Goal: Information Seeking & Learning: Learn about a topic

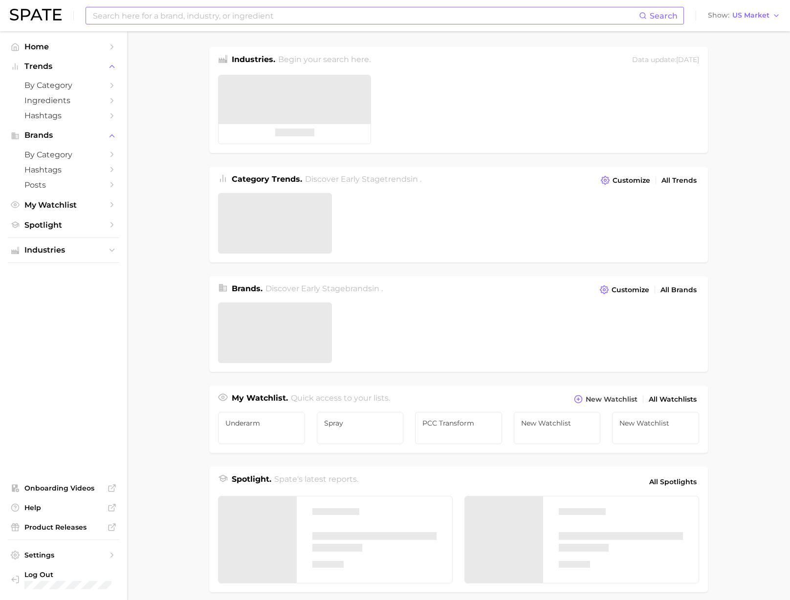
click at [123, 16] on input at bounding box center [365, 15] width 547 height 17
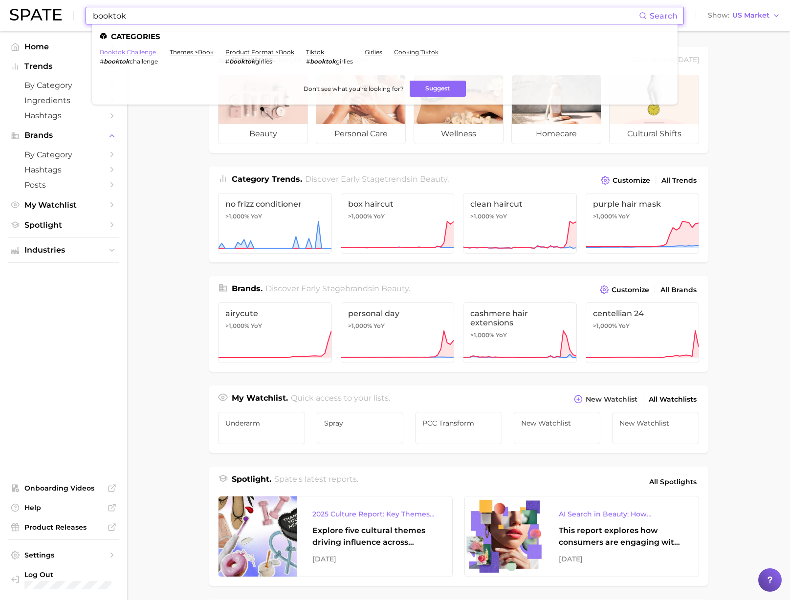
type input "booktok"
click at [141, 55] on link "booktok challenge" at bounding box center [128, 51] width 56 height 7
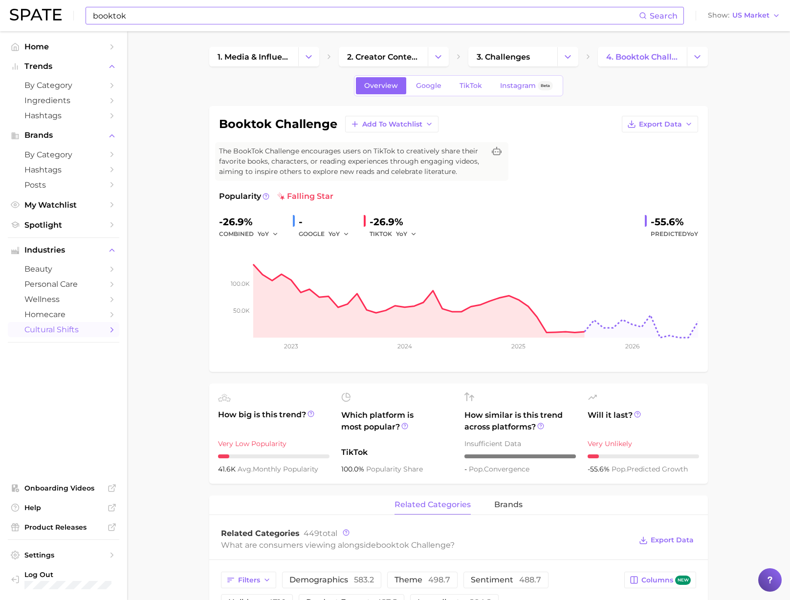
click at [157, 12] on input "booktok" at bounding box center [365, 15] width 547 height 17
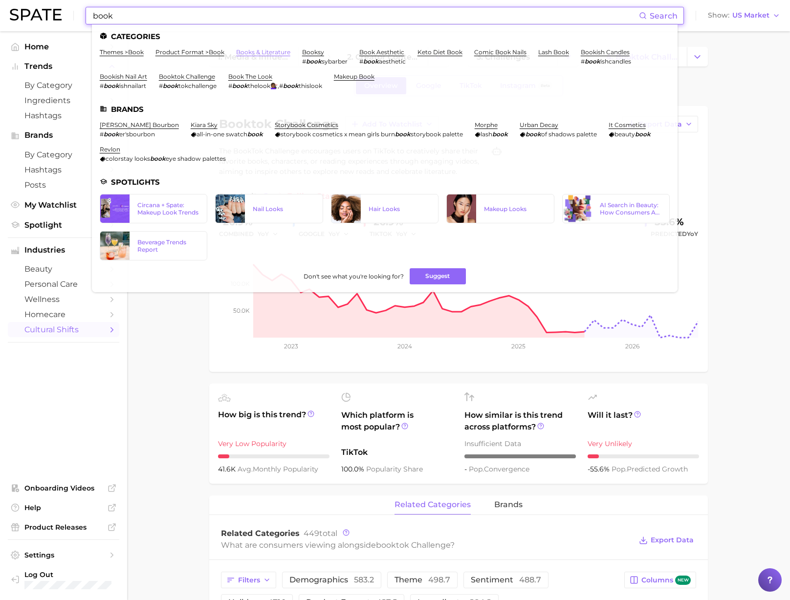
type input "book"
click at [266, 53] on link "books & literature" at bounding box center [263, 51] width 54 height 7
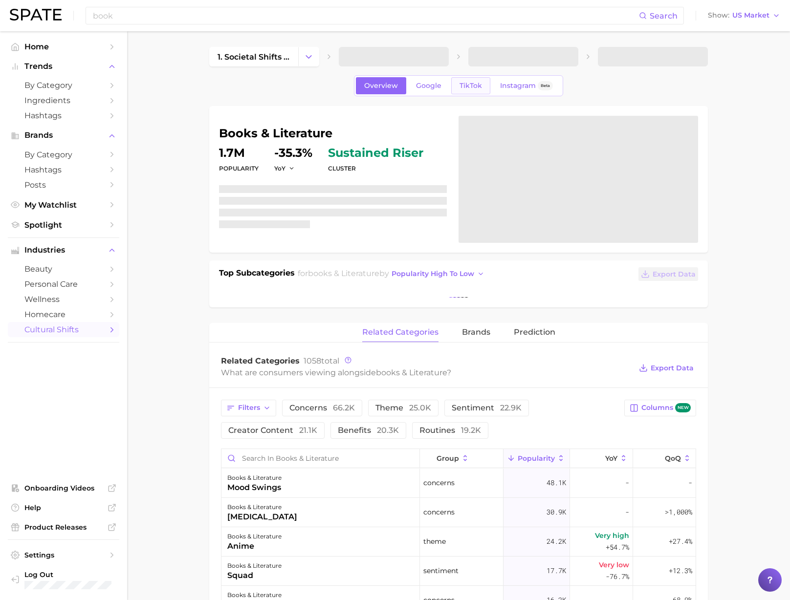
click at [468, 92] on link "TikTok" at bounding box center [470, 85] width 39 height 17
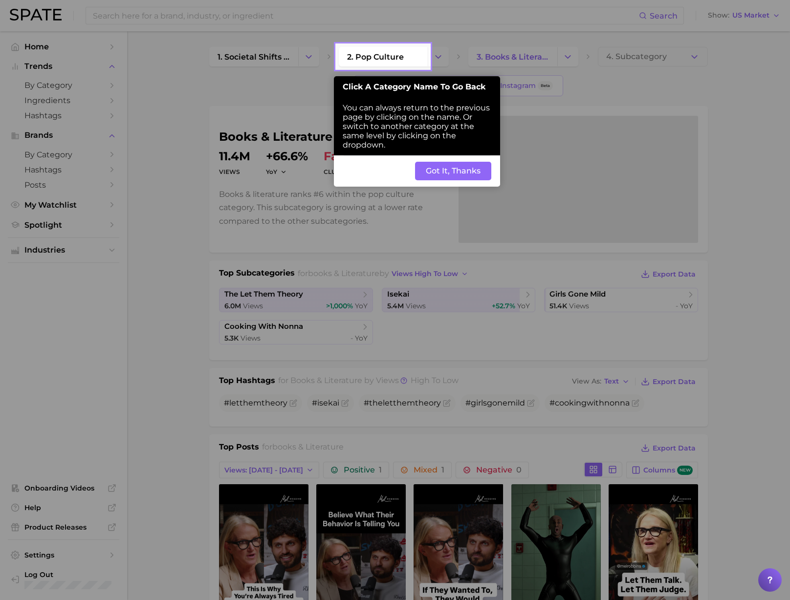
click at [446, 165] on button "Got It, Thanks" at bounding box center [453, 171] width 76 height 19
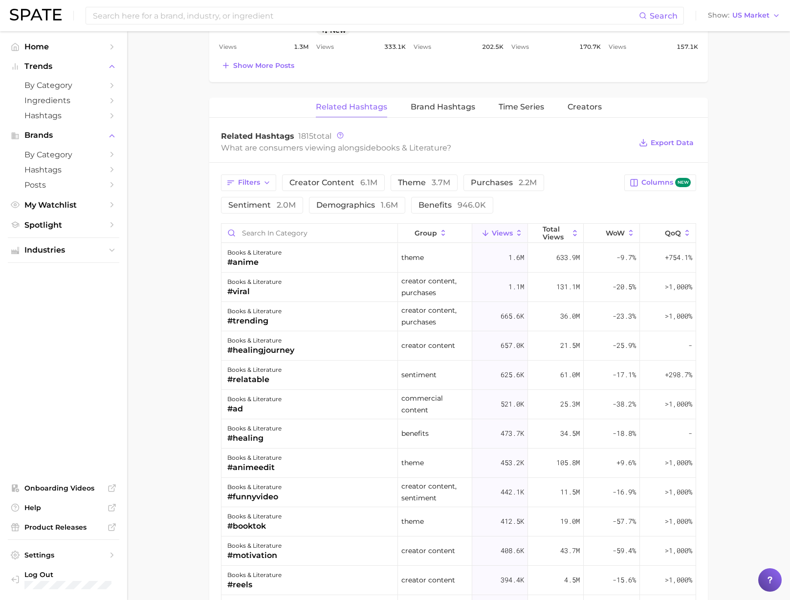
scroll to position [651, 0]
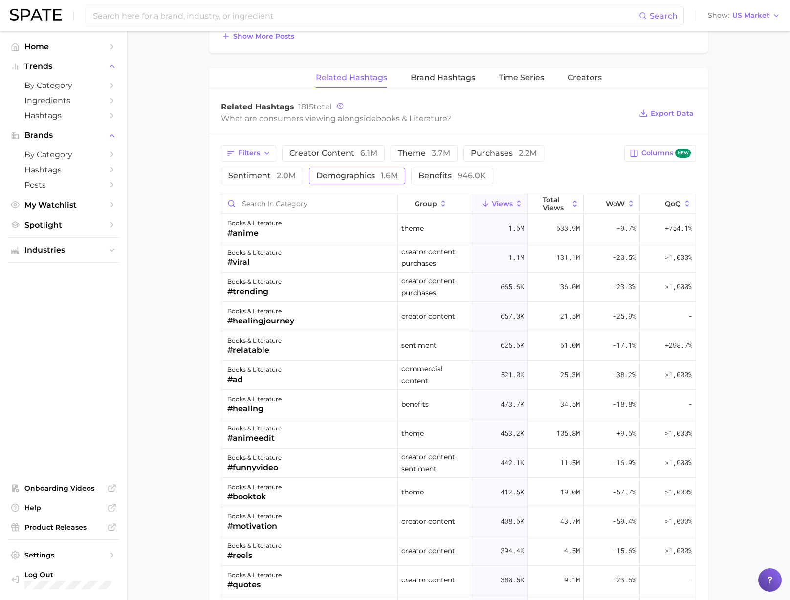
click at [339, 180] on span "demographics 1.6m" at bounding box center [357, 176] width 82 height 8
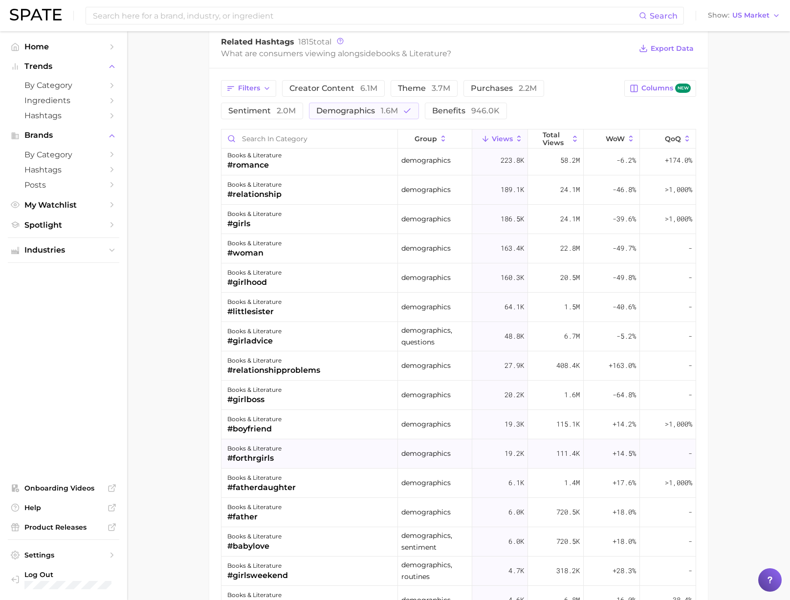
scroll to position [0, 0]
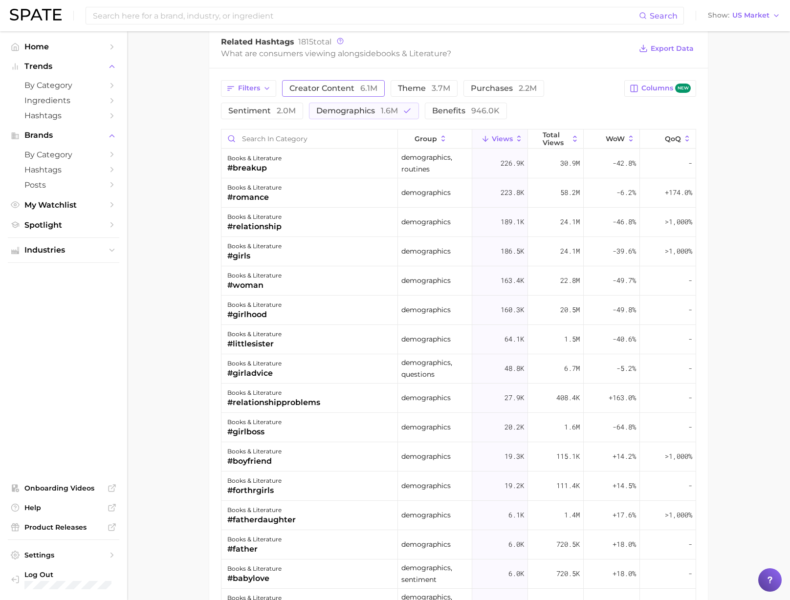
click at [346, 94] on button "creator content 6.1m" at bounding box center [333, 88] width 103 height 17
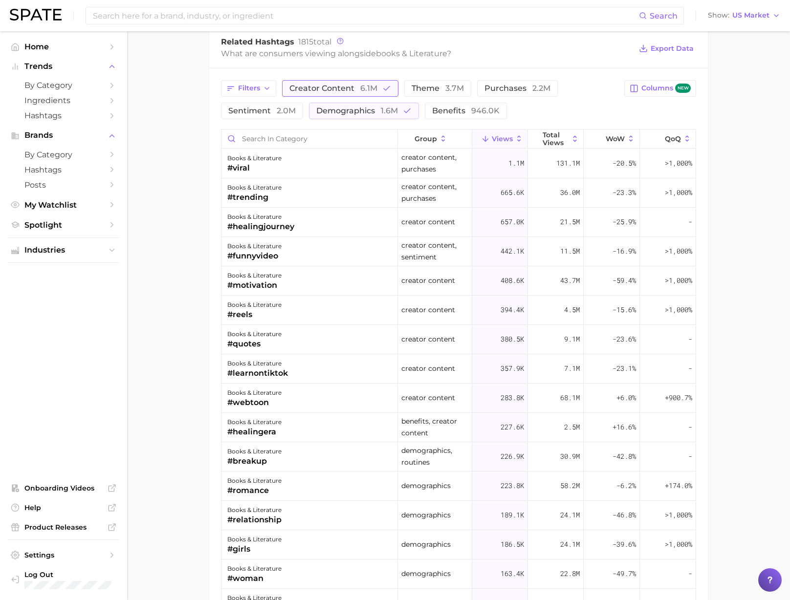
click at [357, 90] on span "creator content 6.1m" at bounding box center [333, 89] width 88 height 8
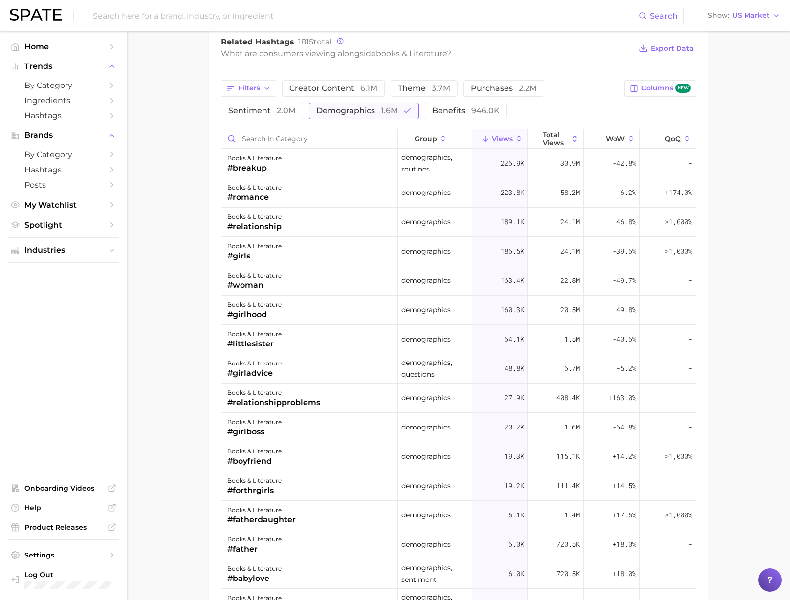
drag, startPoint x: 376, startPoint y: 110, endPoint x: 370, endPoint y: 107, distance: 7.0
click at [376, 110] on span "demographics 1.6m" at bounding box center [357, 111] width 82 height 8
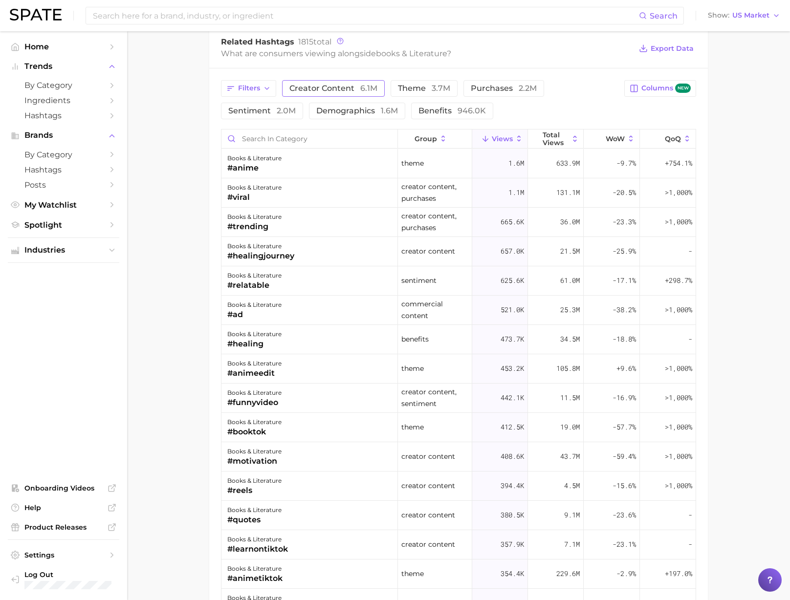
click at [352, 94] on button "creator content 6.1m" at bounding box center [333, 88] width 103 height 17
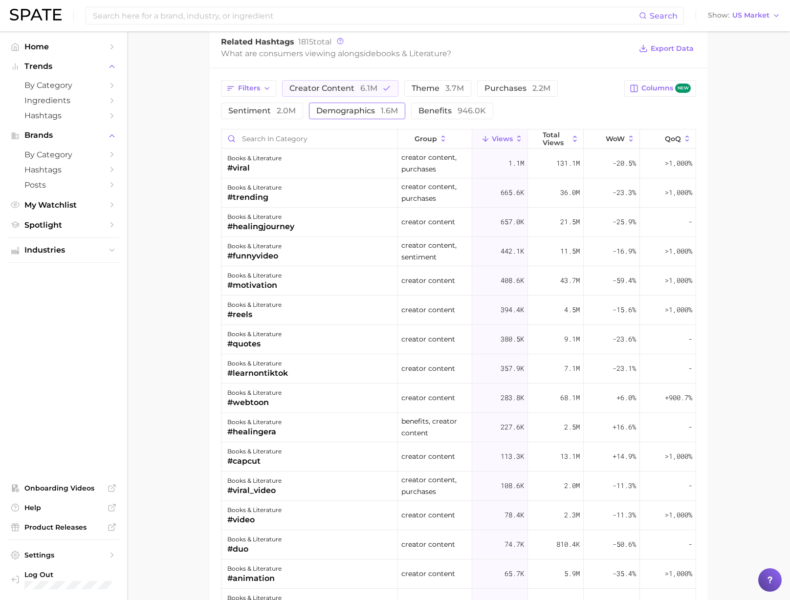
click at [373, 116] on button "demographics 1.6m" at bounding box center [357, 111] width 96 height 17
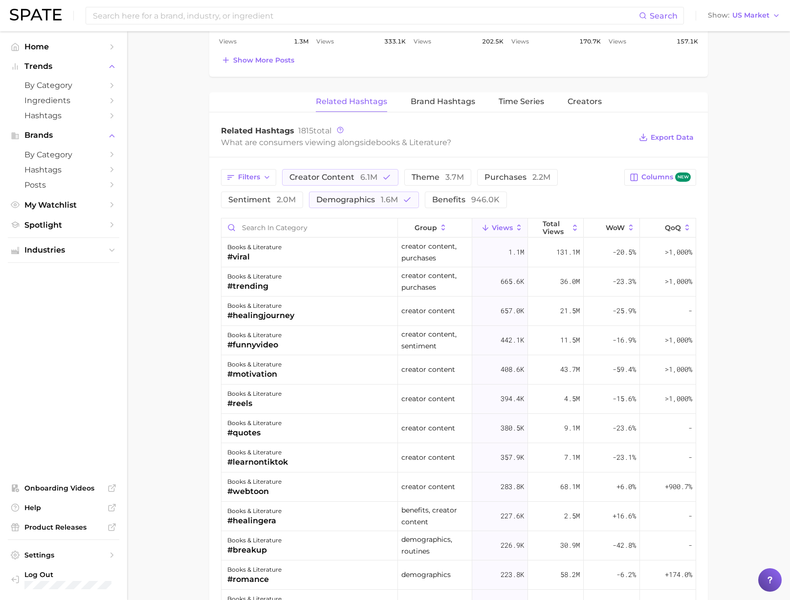
scroll to position [456, 0]
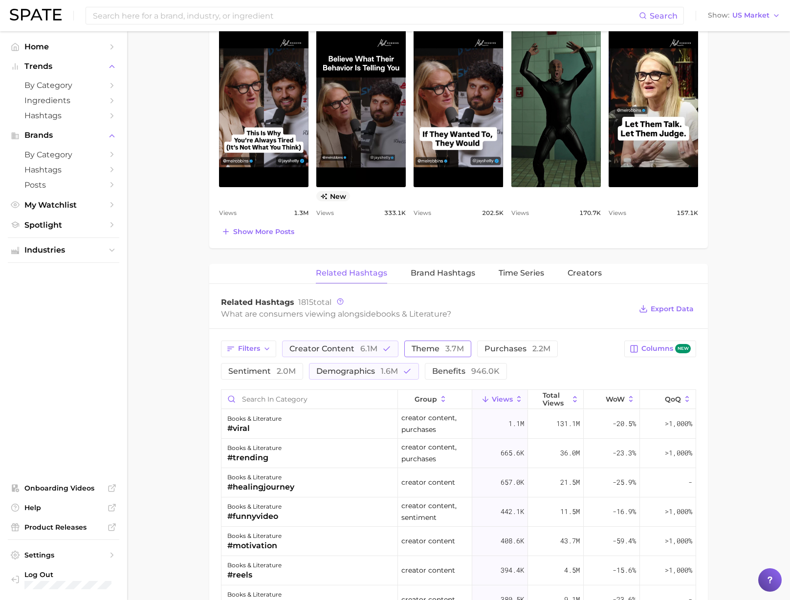
click at [416, 348] on span "theme 3.7m" at bounding box center [437, 349] width 52 height 8
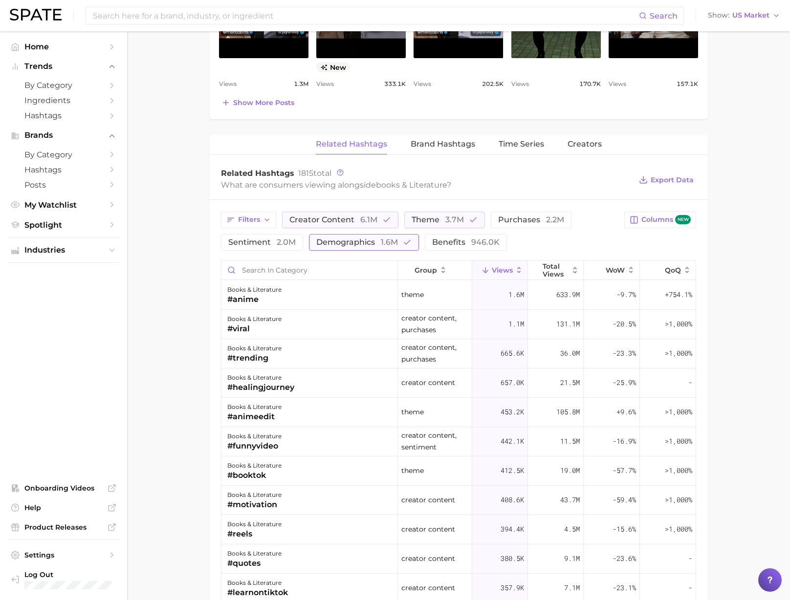
scroll to position [586, 0]
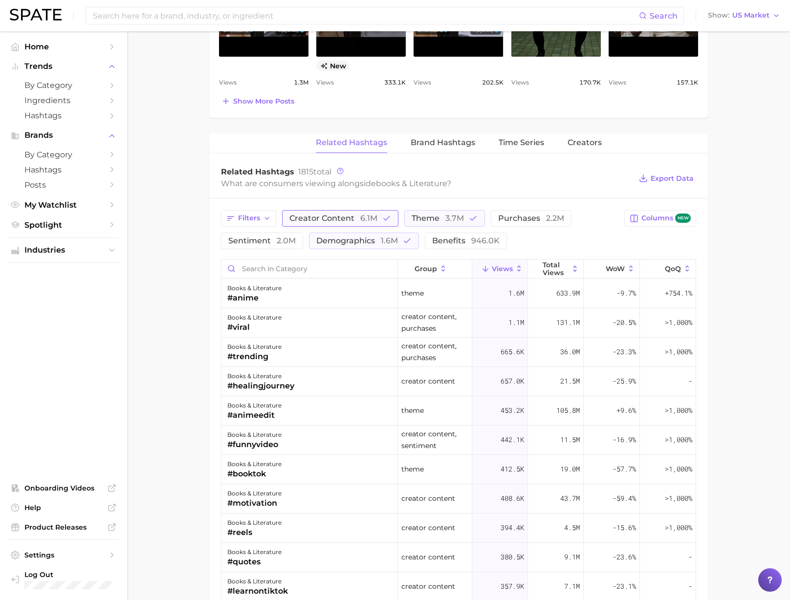
click at [358, 222] on span "creator content 6.1m" at bounding box center [333, 219] width 88 height 8
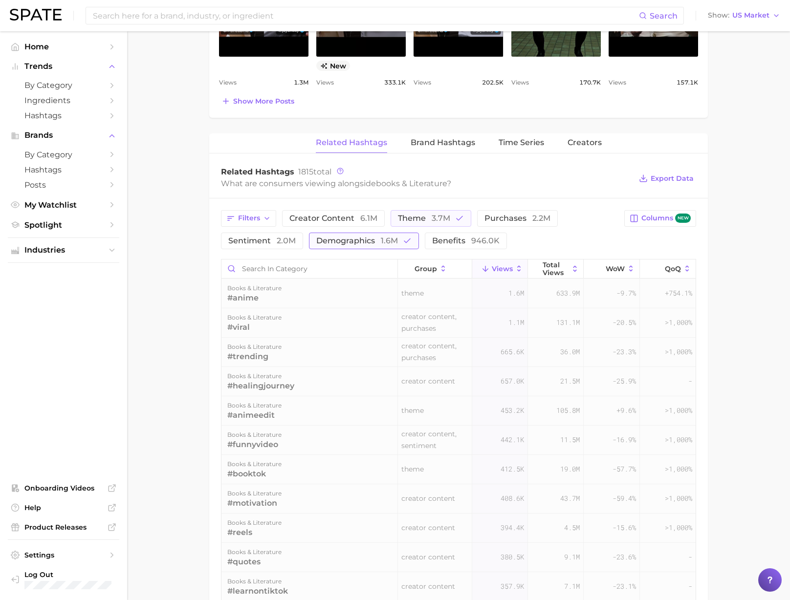
click at [367, 243] on span "demographics 1.6m" at bounding box center [357, 241] width 82 height 8
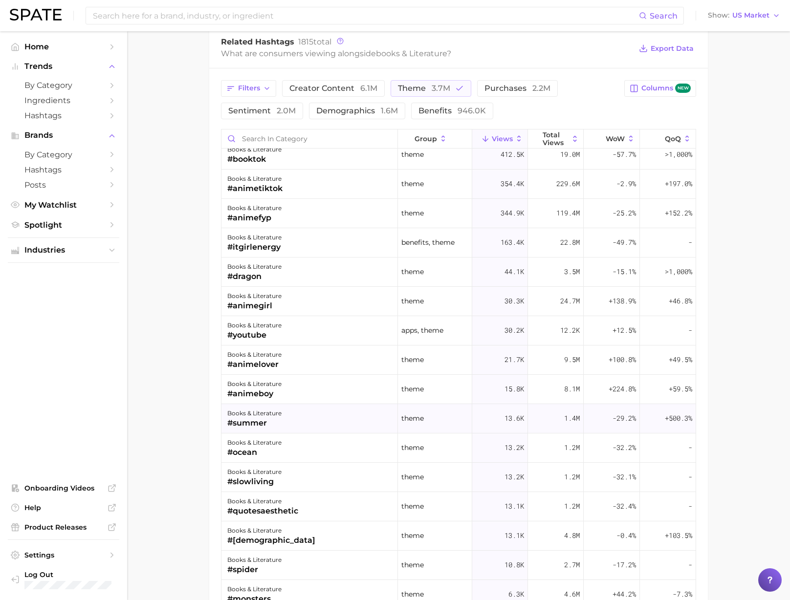
scroll to position [0, 0]
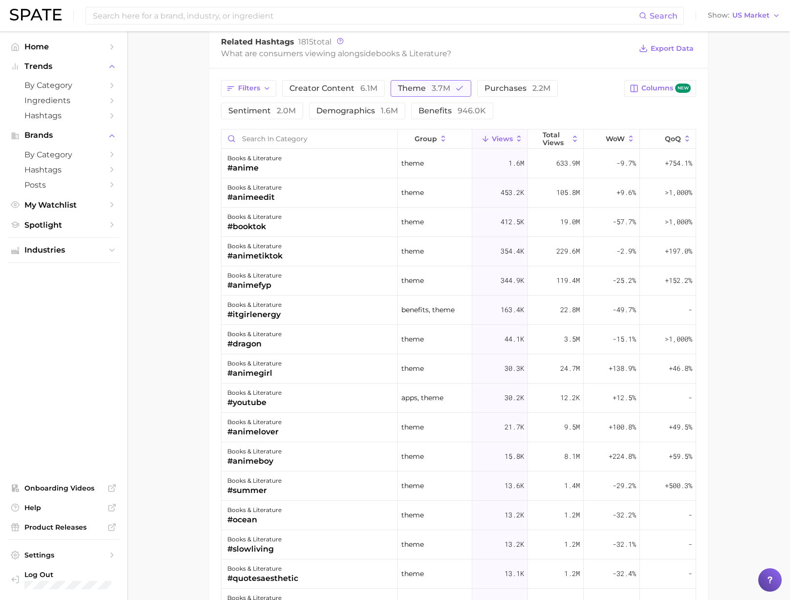
click at [436, 93] on span "3.7m" at bounding box center [440, 88] width 19 height 9
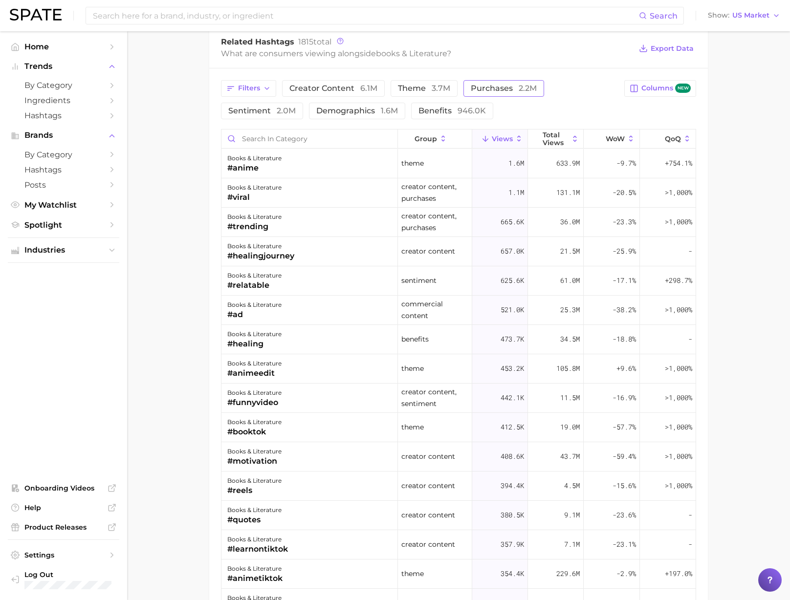
click at [540, 87] on button "purchases 2.2m" at bounding box center [503, 88] width 81 height 17
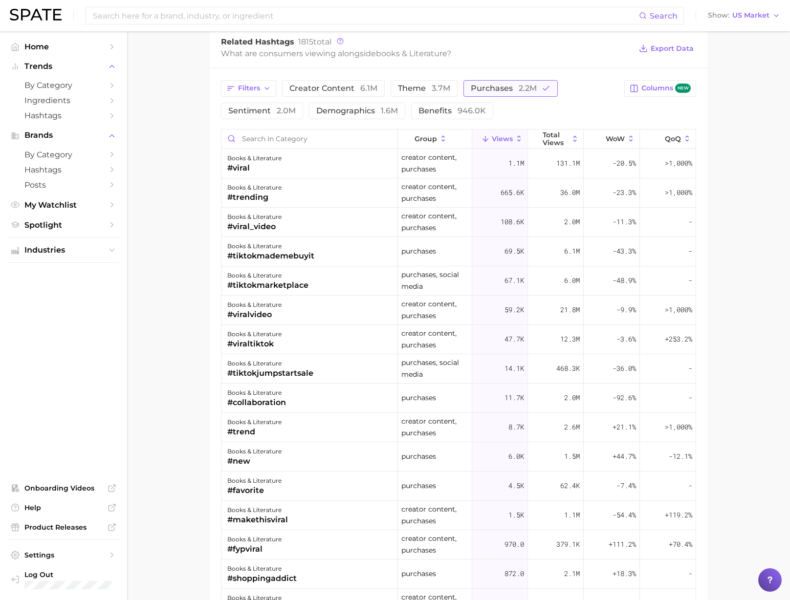
click at [541, 87] on icon "button" at bounding box center [545, 88] width 9 height 9
